Goal: Find specific page/section: Find specific page/section

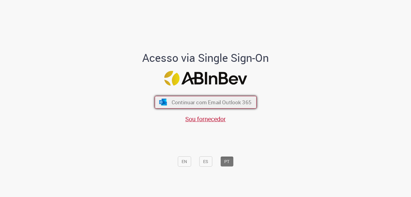
click at [211, 102] on span "Continuar com Email Outlook 365" at bounding box center [211, 102] width 80 height 7
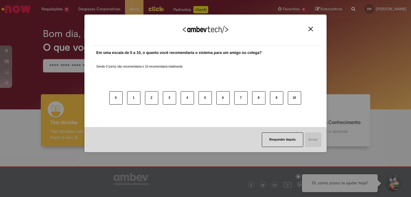
click at [313, 30] on button "Close" at bounding box center [311, 28] width 8 height 5
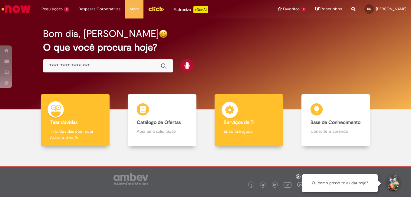
click at [253, 124] on h4 "Serviços de TI" at bounding box center [249, 122] width 51 height 5
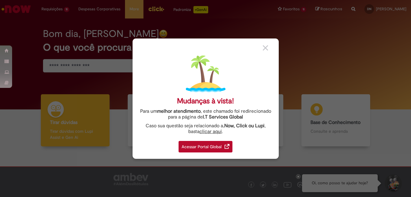
click at [194, 147] on div "Acessar Portal Global" at bounding box center [206, 147] width 54 height 12
